Goal: Task Accomplishment & Management: Use online tool/utility

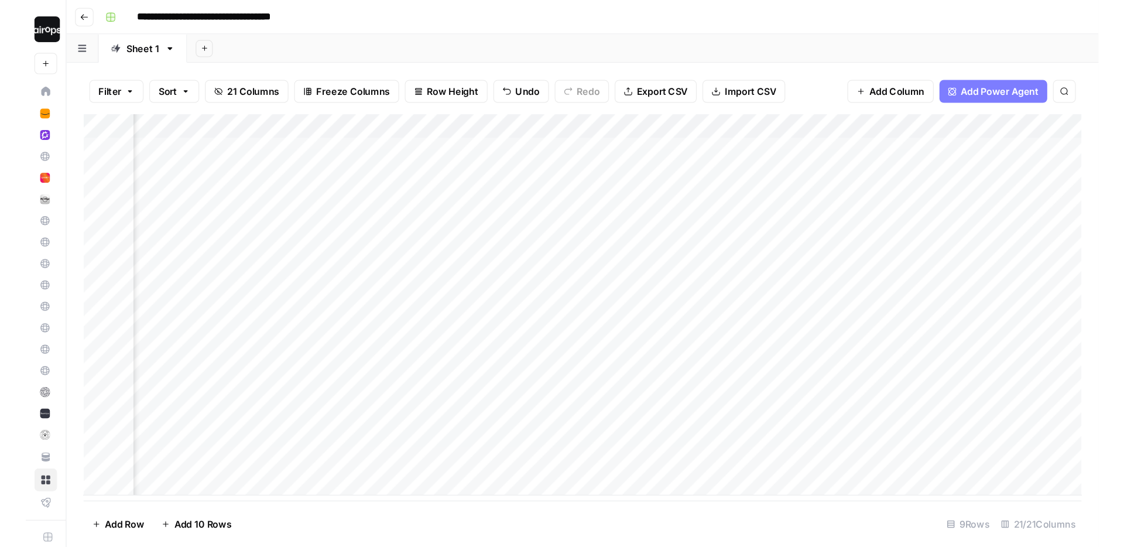
scroll to position [0, 1780]
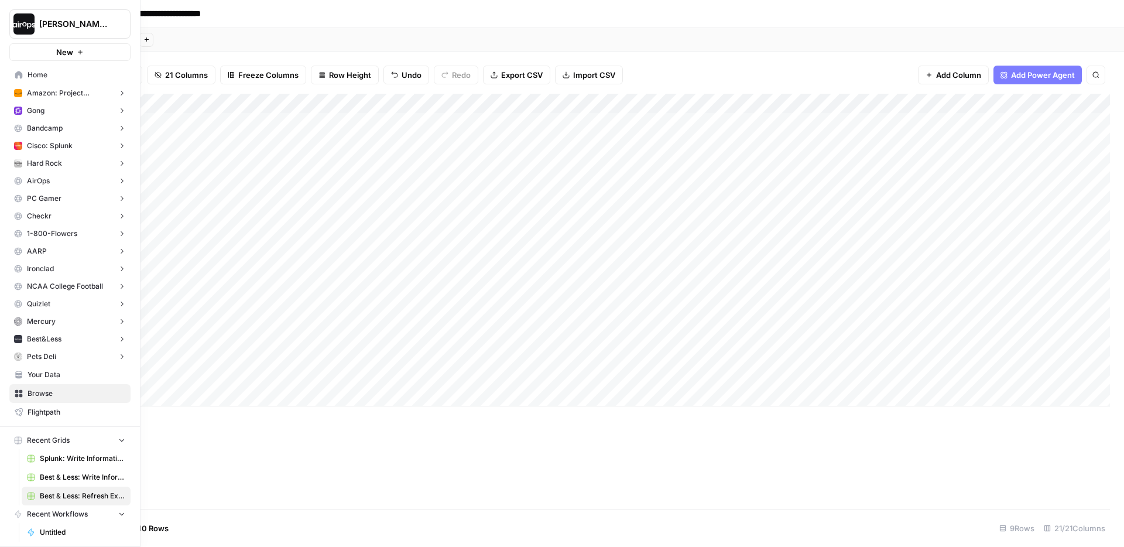
click at [50, 377] on span "Your Data" at bounding box center [77, 375] width 98 height 11
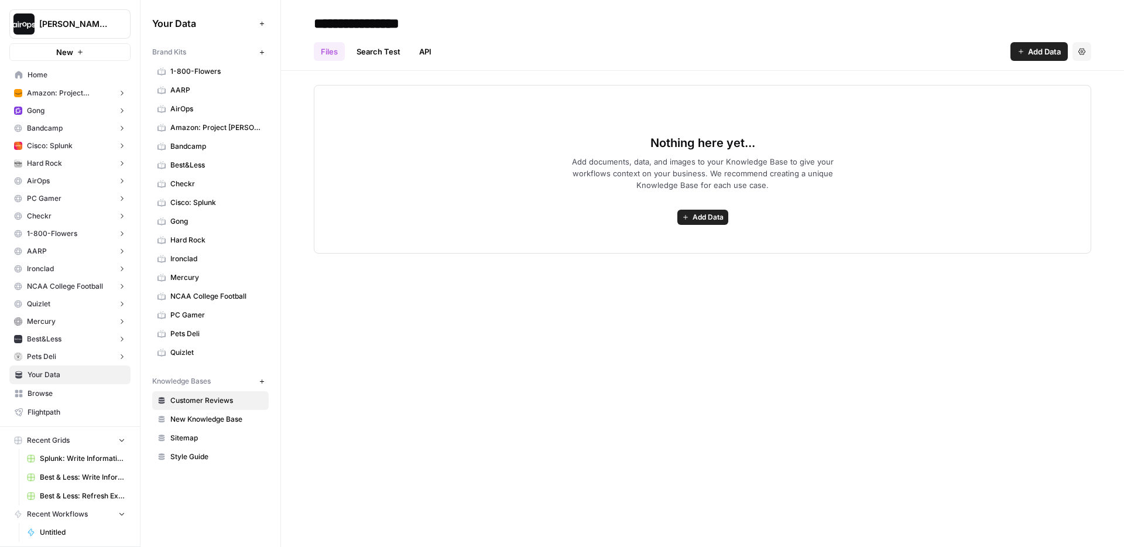
click at [295, 42] on header "**********" at bounding box center [702, 35] width 843 height 71
click at [264, 54] on icon "button" at bounding box center [262, 52] width 6 height 6
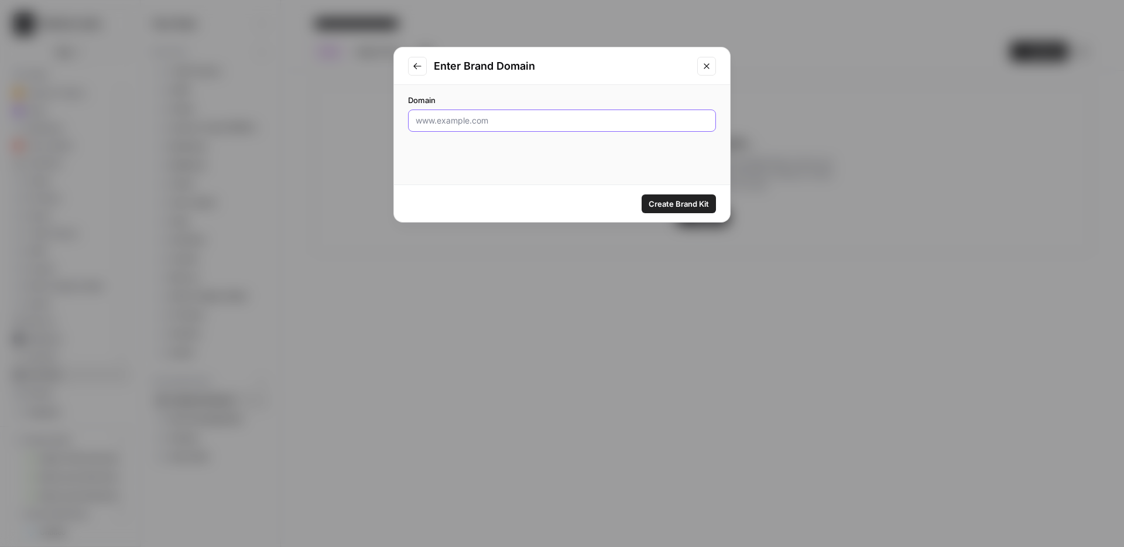
click at [499, 126] on input "Domain" at bounding box center [562, 121] width 293 height 12
paste input "[URL][DOMAIN_NAME]"
type input "[URL][DOMAIN_NAME]"
click at [689, 199] on span "Create Brand Kit" at bounding box center [679, 204] width 60 height 12
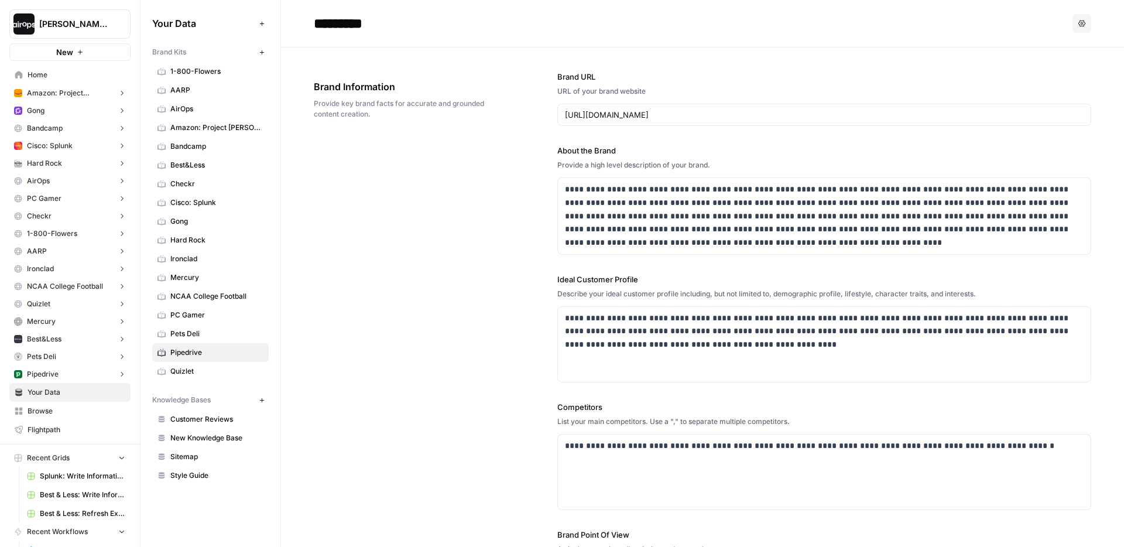
click at [58, 74] on span "Home" at bounding box center [77, 75] width 98 height 11
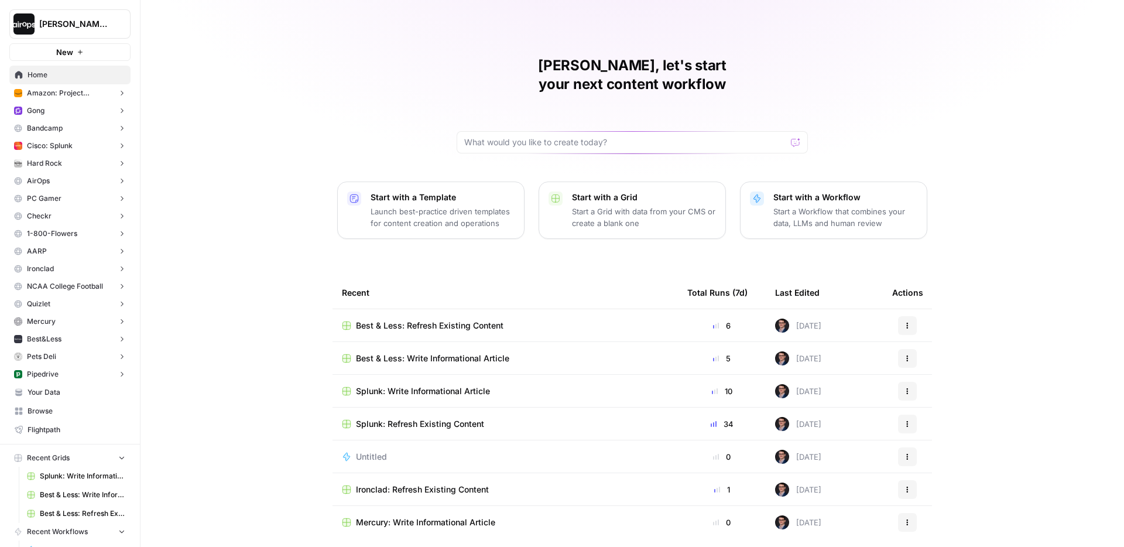
click at [429, 206] on p "Launch best-practice driven templates for content creation and operations" at bounding box center [443, 217] width 144 height 23
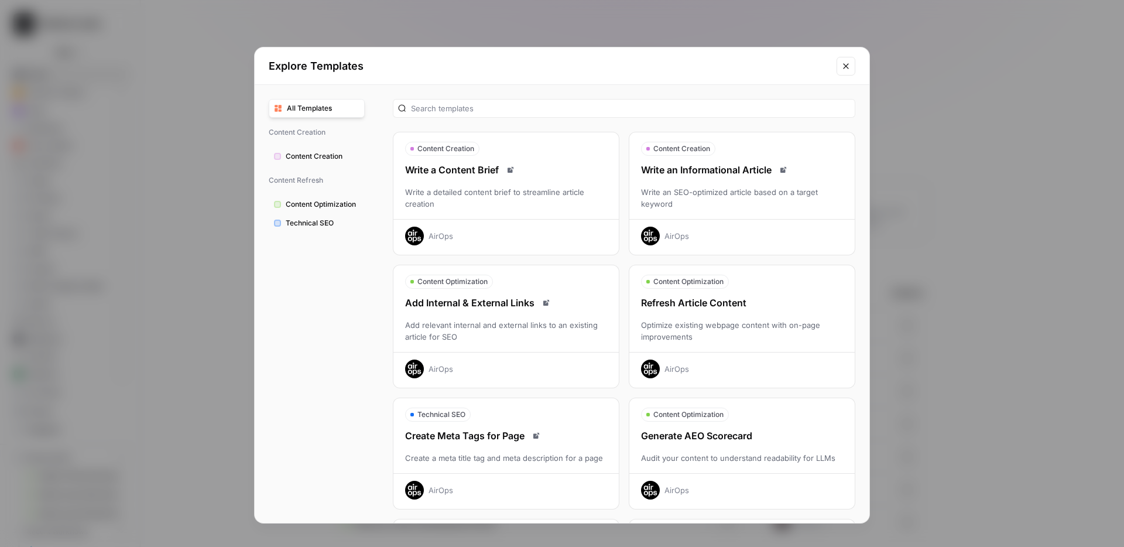
click at [771, 182] on div "Write an Informational Article Write an SEO-optimized article based on a target…" at bounding box center [742, 204] width 225 height 83
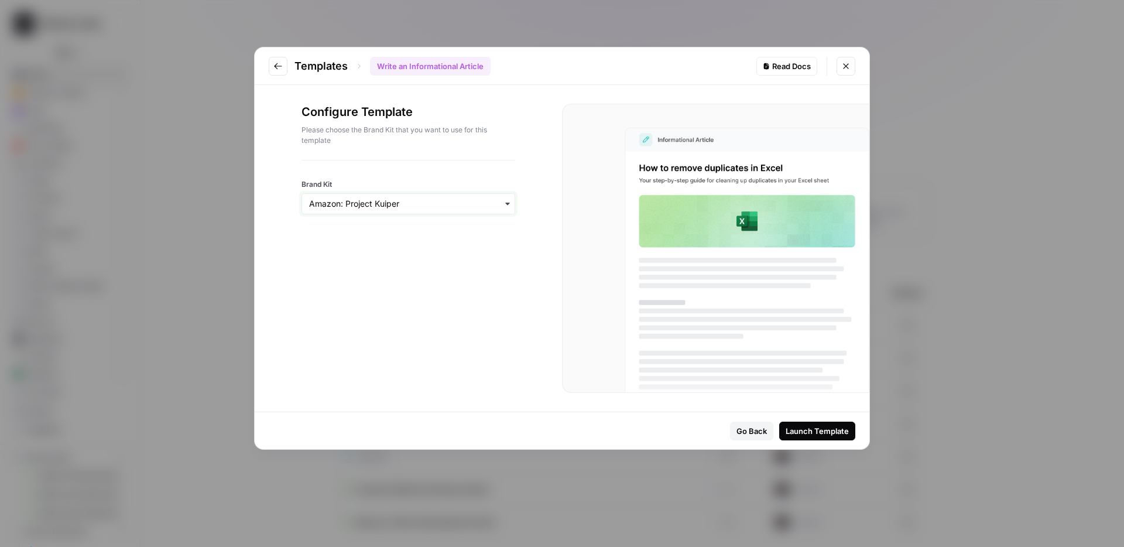
click at [457, 201] on input "Brand Kit" at bounding box center [408, 204] width 199 height 12
click at [357, 369] on div "Pipedrive" at bounding box center [408, 371] width 213 height 22
click at [813, 427] on div "Launch Template" at bounding box center [817, 431] width 63 height 12
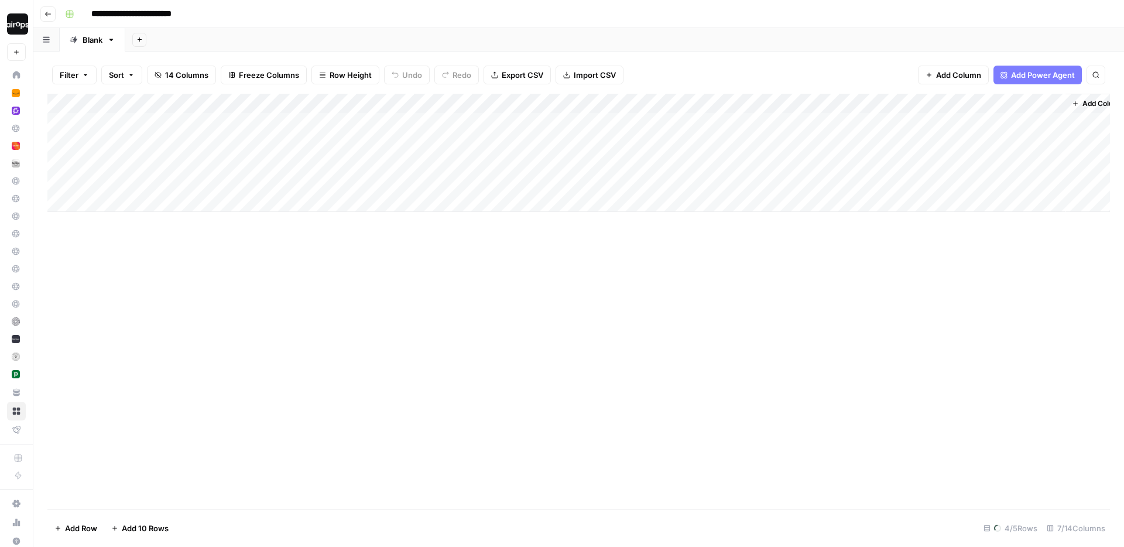
click at [100, 18] on input "**********" at bounding box center [143, 14] width 115 height 19
click at [93, 16] on input "**********" at bounding box center [143, 14] width 115 height 19
type input "**********"
click at [313, 11] on div "**********" at bounding box center [586, 14] width 1052 height 19
click at [313, 10] on div "**********" at bounding box center [586, 14] width 1052 height 19
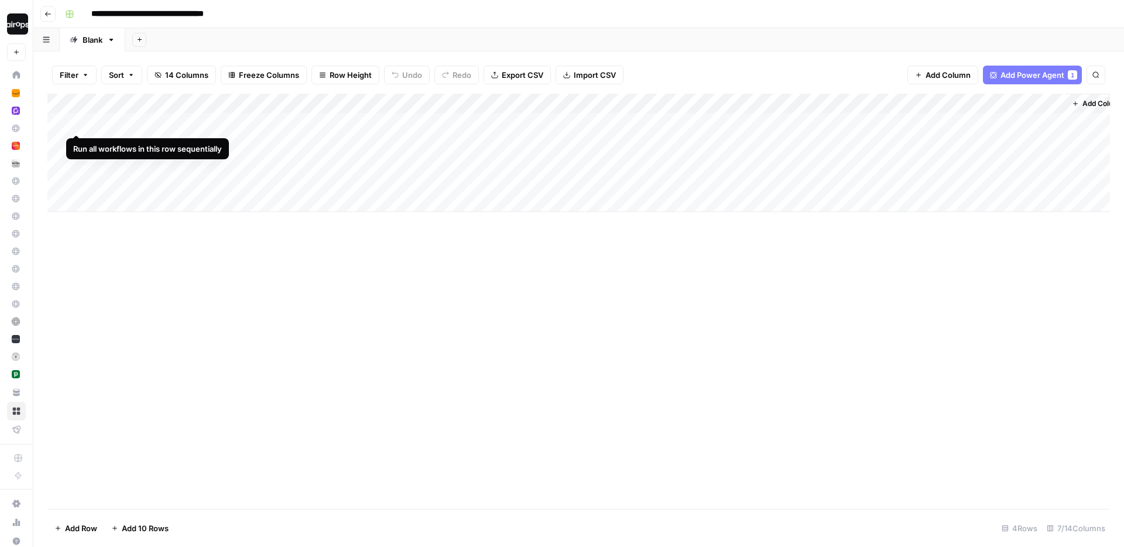
click at [77, 123] on div "Add Column" at bounding box center [578, 153] width 1063 height 118
click at [78, 141] on div "Add Column" at bounding box center [578, 153] width 1063 height 118
click at [329, 163] on div "Add Column" at bounding box center [578, 153] width 1063 height 118
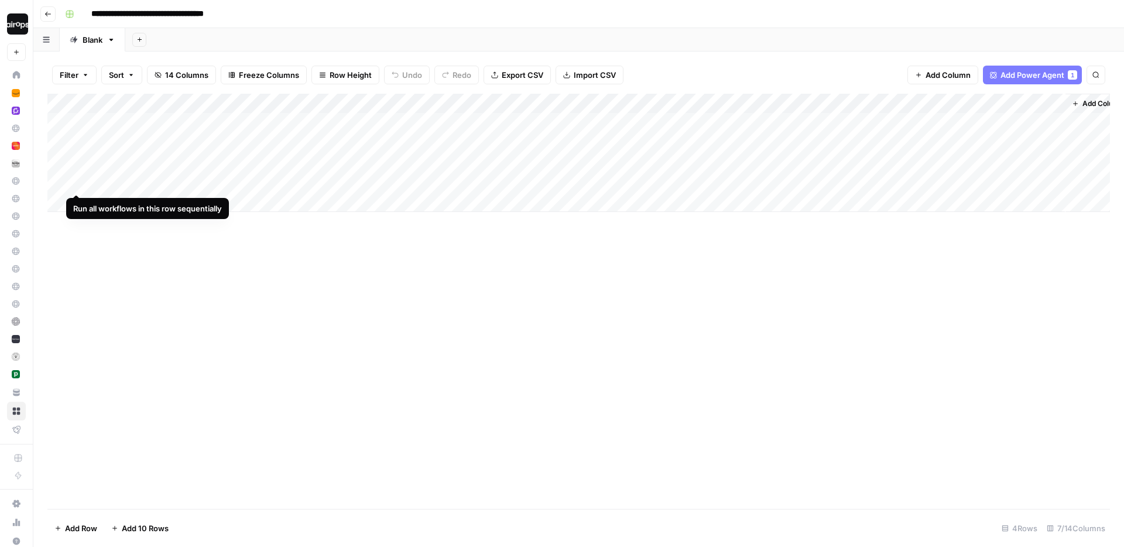
click at [78, 182] on div "Add Column" at bounding box center [578, 153] width 1063 height 118
click at [134, 306] on div "Add Column" at bounding box center [578, 301] width 1063 height 415
click at [331, 35] on div "Add Sheet" at bounding box center [624, 39] width 999 height 23
click at [405, 12] on div "**********" at bounding box center [586, 14] width 1052 height 19
click at [405, 13] on div "**********" at bounding box center [586, 14] width 1052 height 19
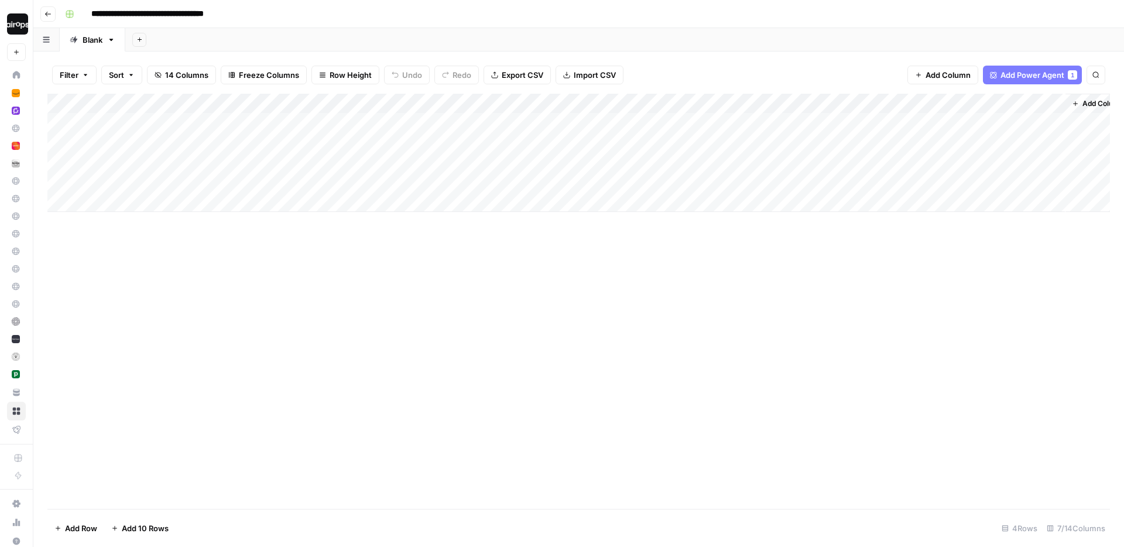
click at [162, 37] on div "Add Sheet" at bounding box center [624, 39] width 999 height 23
click at [90, 42] on div "Blank" at bounding box center [93, 40] width 20 height 12
click at [197, 33] on div "Add Sheet" at bounding box center [624, 39] width 999 height 23
click at [182, 35] on div "Add Sheet" at bounding box center [624, 39] width 999 height 23
click at [261, 35] on div "Add Sheet" at bounding box center [624, 39] width 999 height 23
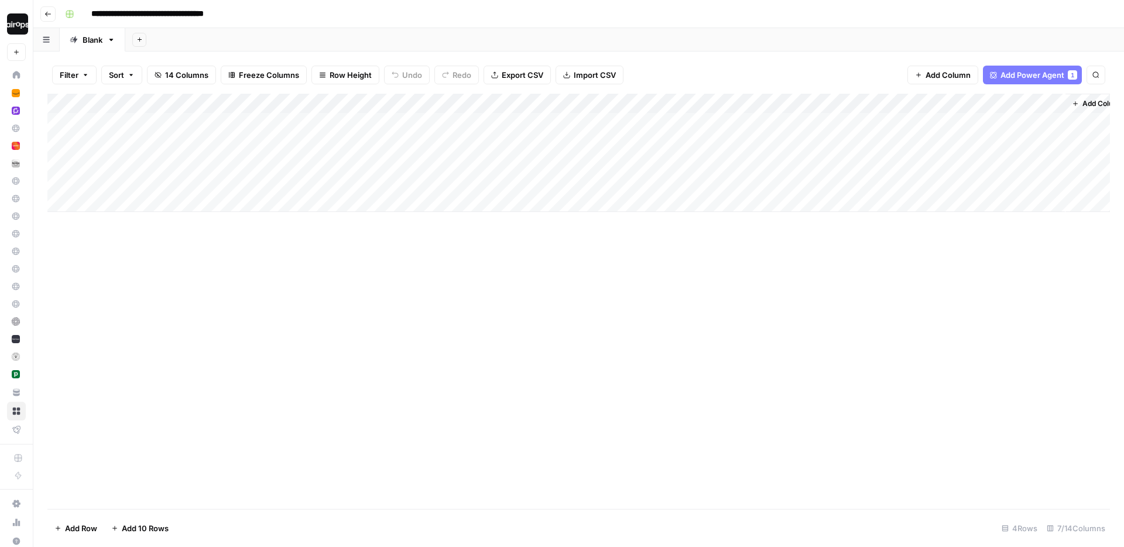
click at [141, 36] on icon "button" at bounding box center [139, 39] width 6 height 6
click at [321, 29] on div "Add Sheet" at bounding box center [624, 39] width 999 height 23
click at [249, 40] on div "Add Sheet" at bounding box center [624, 39] width 999 height 23
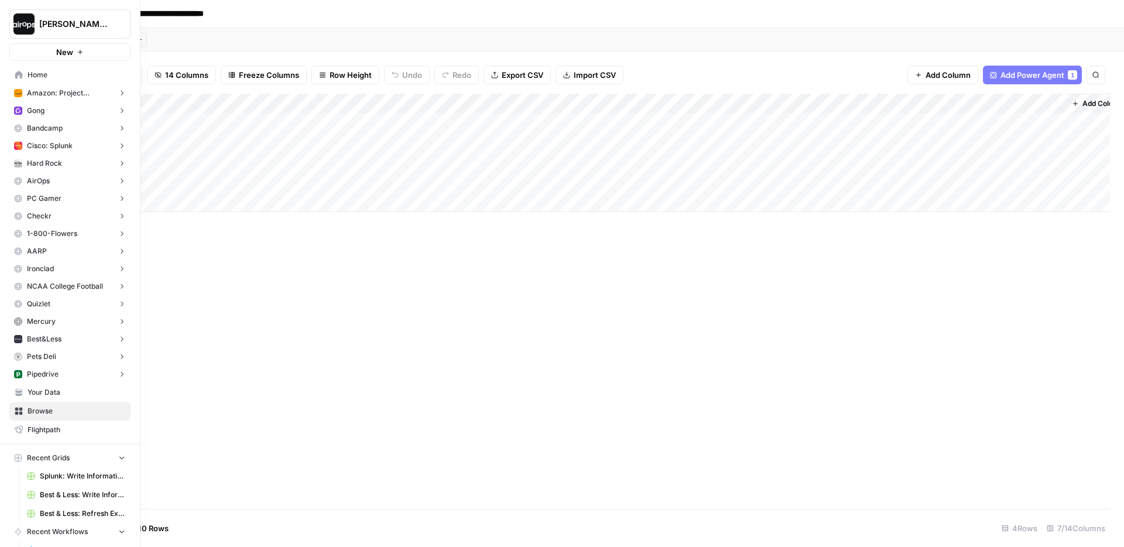
click at [15, 76] on icon at bounding box center [19, 75] width 8 height 8
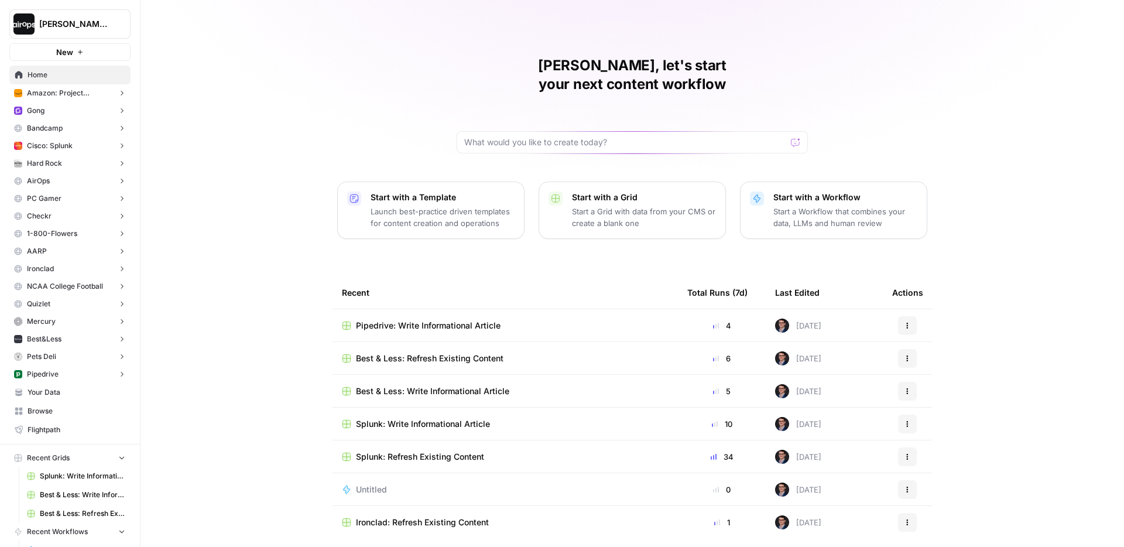
click at [429, 206] on p "Launch best-practice driven templates for content creation and operations" at bounding box center [443, 217] width 144 height 23
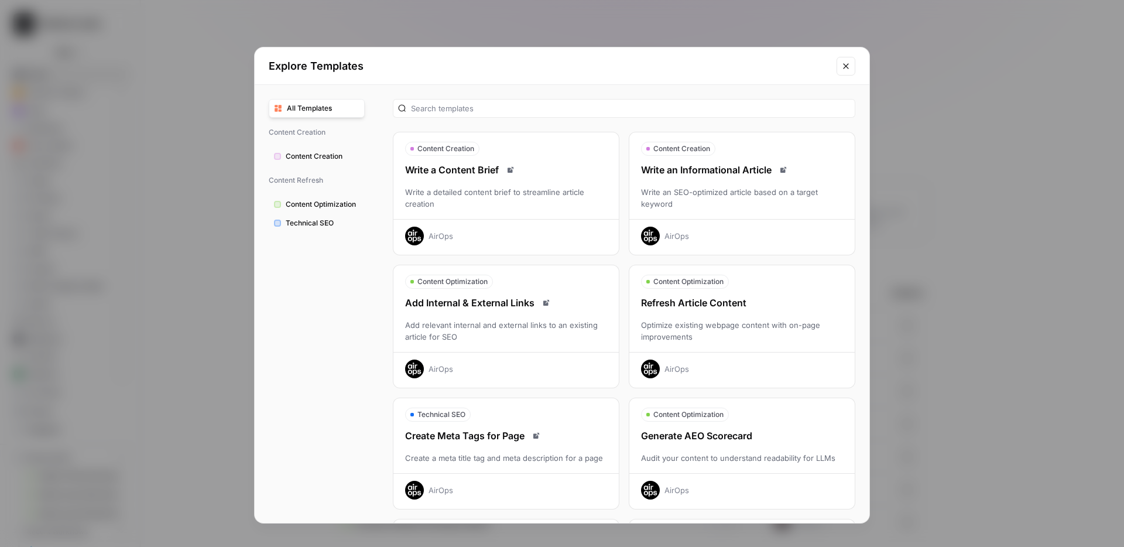
click at [720, 317] on div "Refresh Article Content Optimize existing webpage content with on-page improvem…" at bounding box center [742, 337] width 225 height 83
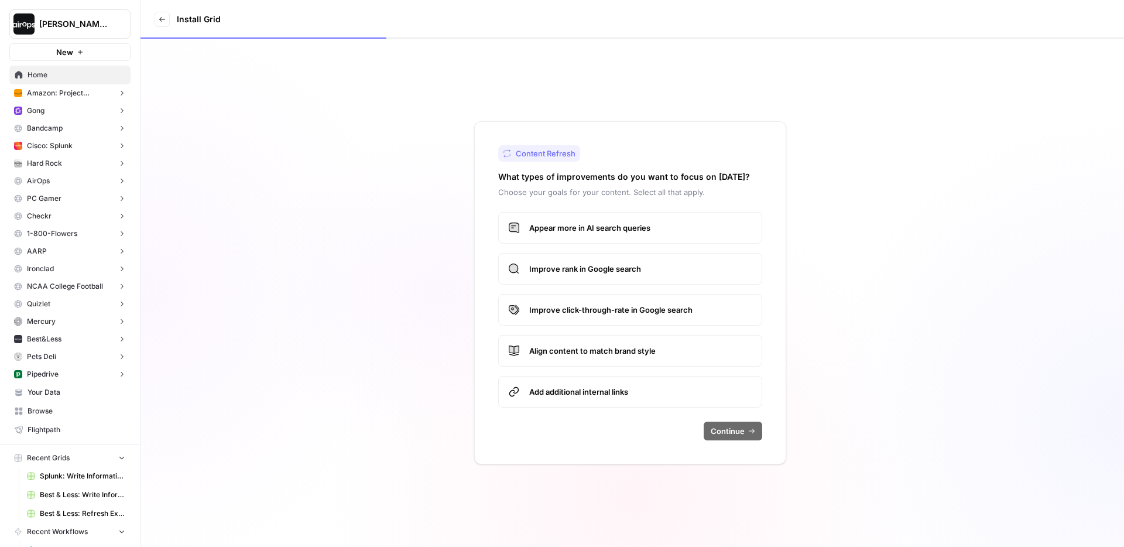
click at [607, 237] on label "Appear more in AI search queries" at bounding box center [630, 228] width 264 height 32
click at [596, 266] on span "Improve rank in Google search" at bounding box center [640, 269] width 223 height 12
click at [589, 312] on span "Improve click-through-rate in Google search" at bounding box center [640, 310] width 223 height 12
click at [589, 352] on span "Align content to match brand style" at bounding box center [640, 351] width 223 height 12
click at [740, 432] on span "Continue" at bounding box center [728, 431] width 34 height 12
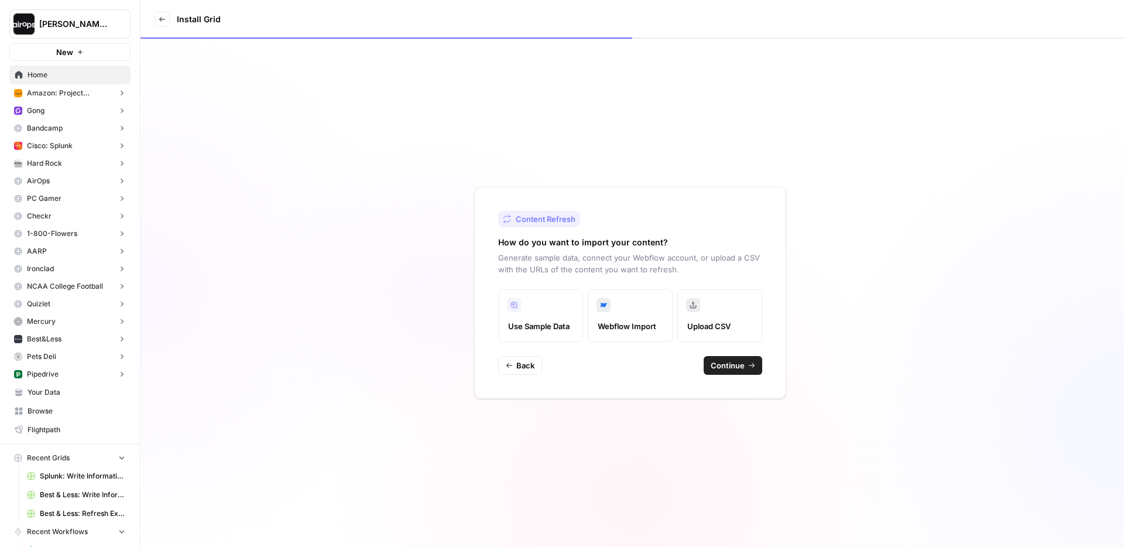
click at [738, 362] on span "Continue" at bounding box center [728, 366] width 34 height 12
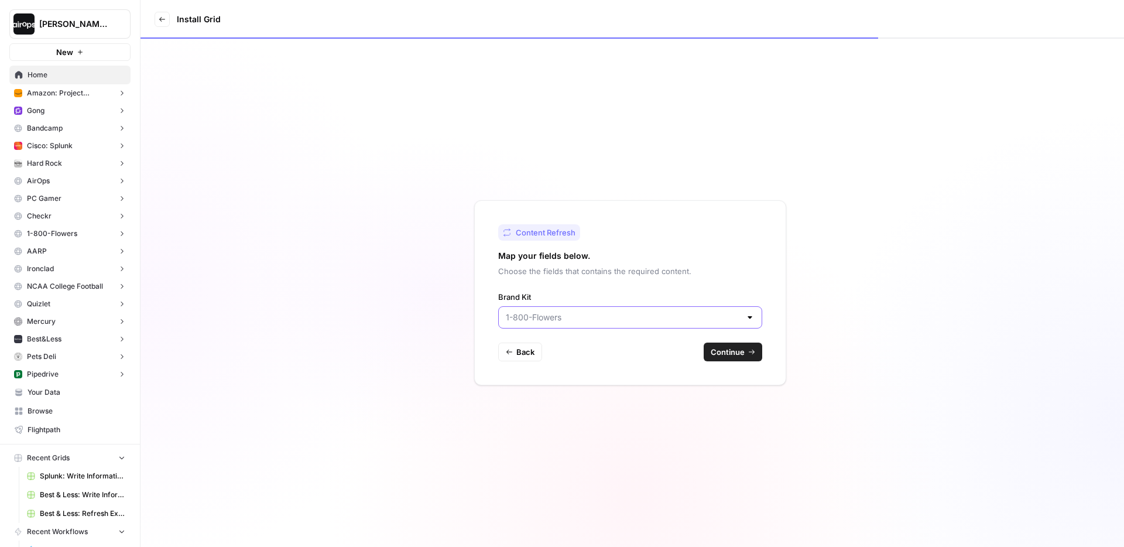
click at [730, 316] on input "Brand Kit" at bounding box center [623, 318] width 235 height 12
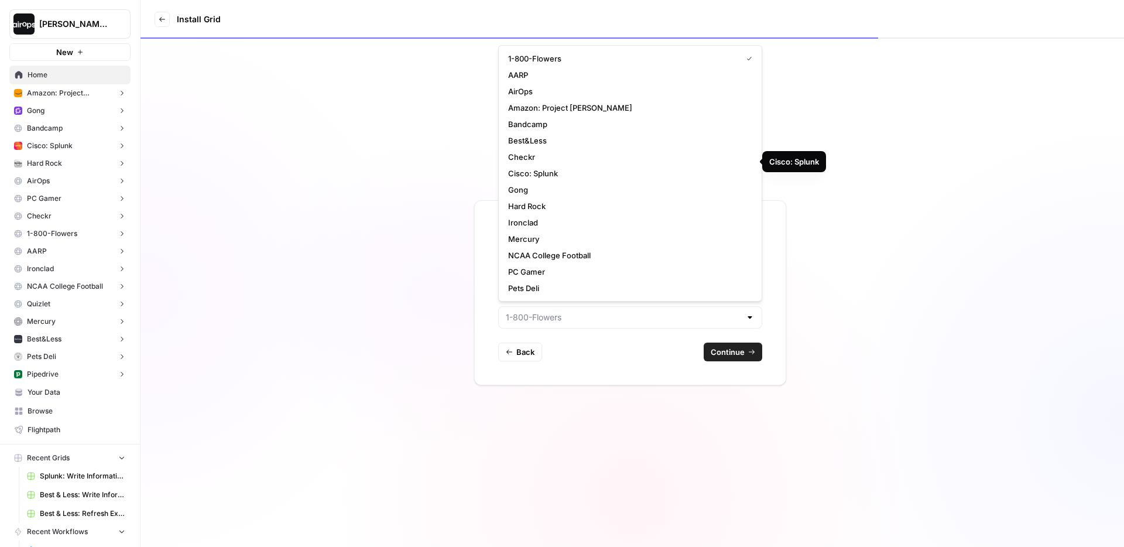
scroll to position [49, 0]
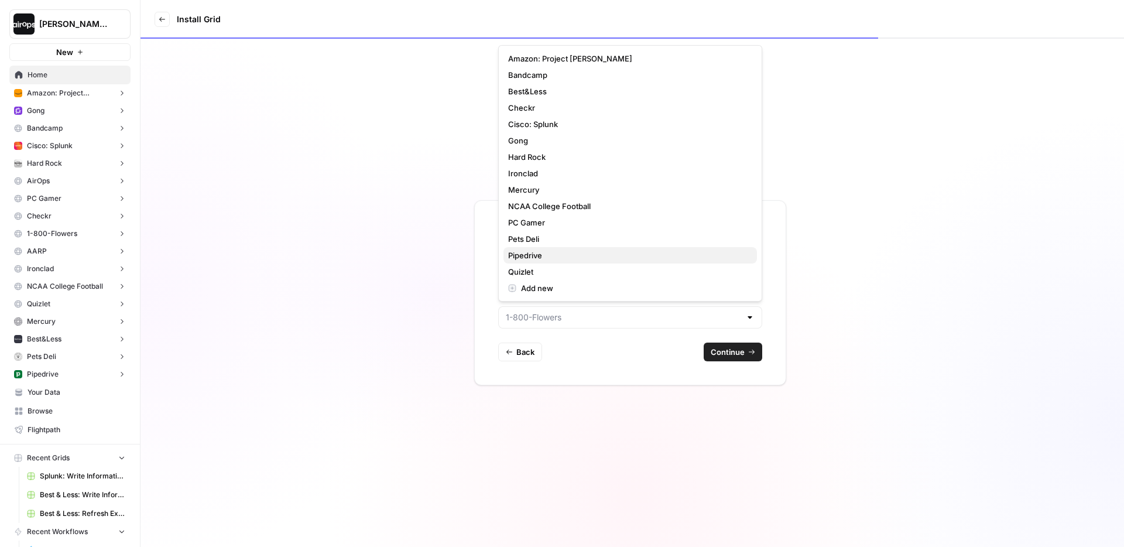
click at [635, 256] on span "Pipedrive" at bounding box center [628, 255] width 240 height 12
type input "Pipedrive"
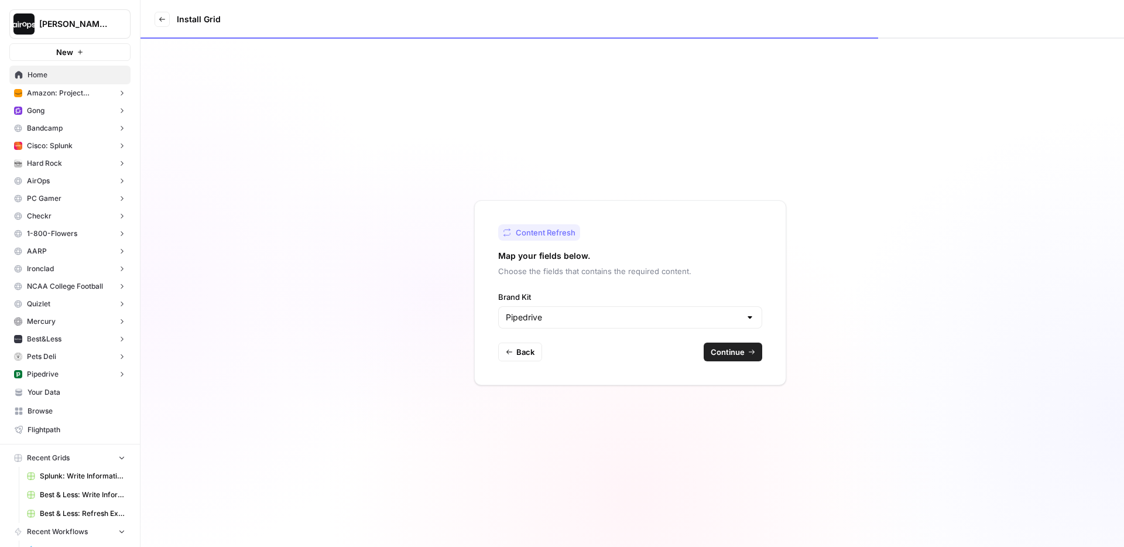
click at [738, 355] on span "Continue" at bounding box center [728, 352] width 34 height 12
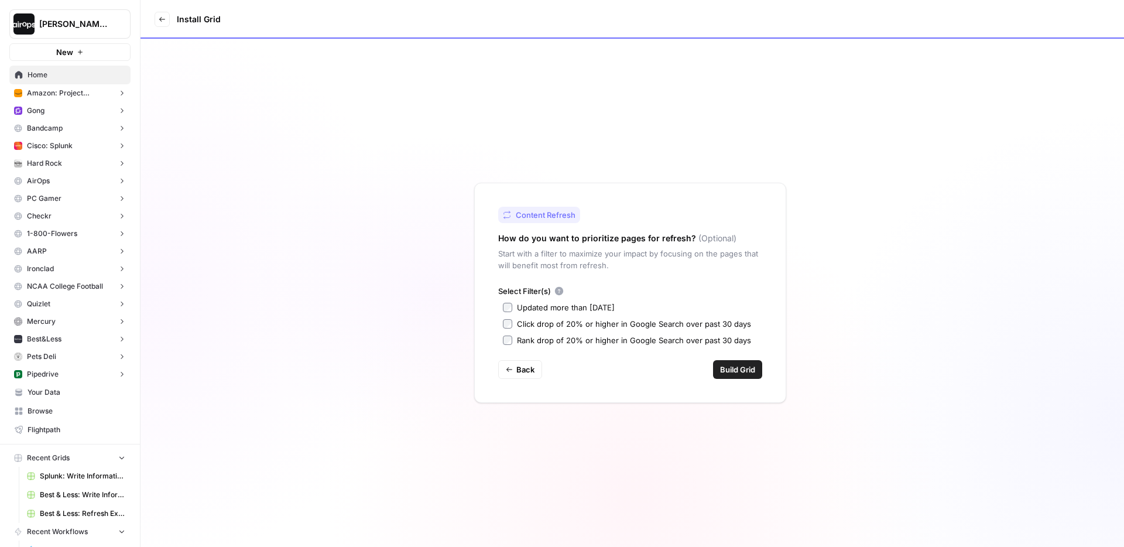
click at [732, 365] on span "Build Grid" at bounding box center [737, 370] width 35 height 12
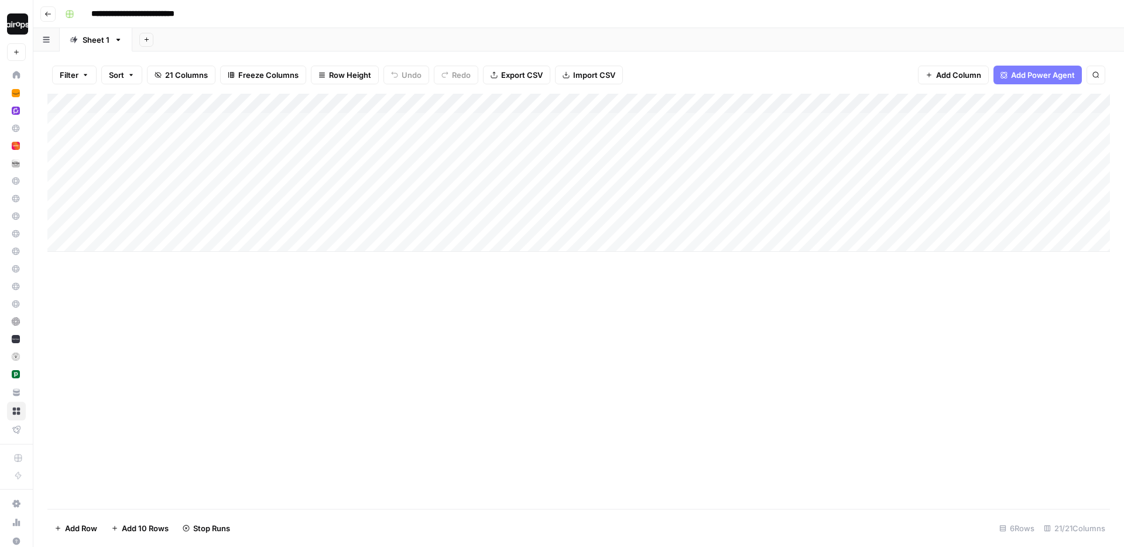
click at [435, 37] on div "Add Sheet" at bounding box center [628, 39] width 992 height 23
